Goal: Find specific page/section: Find specific page/section

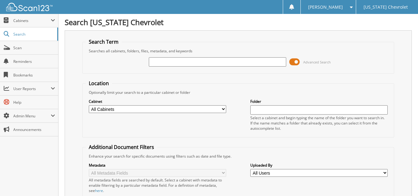
click at [158, 61] on input "text" at bounding box center [217, 61] width 137 height 9
type input "96937"
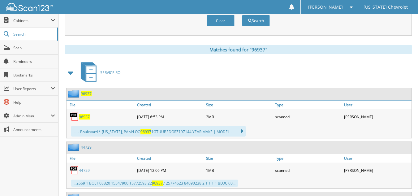
scroll to position [247, 0]
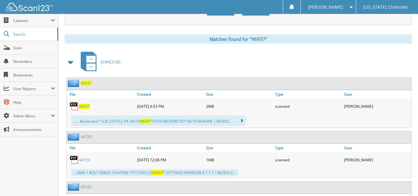
click at [84, 108] on span "96937" at bounding box center [84, 106] width 11 height 5
